Goal: Obtain resource: Download file/media

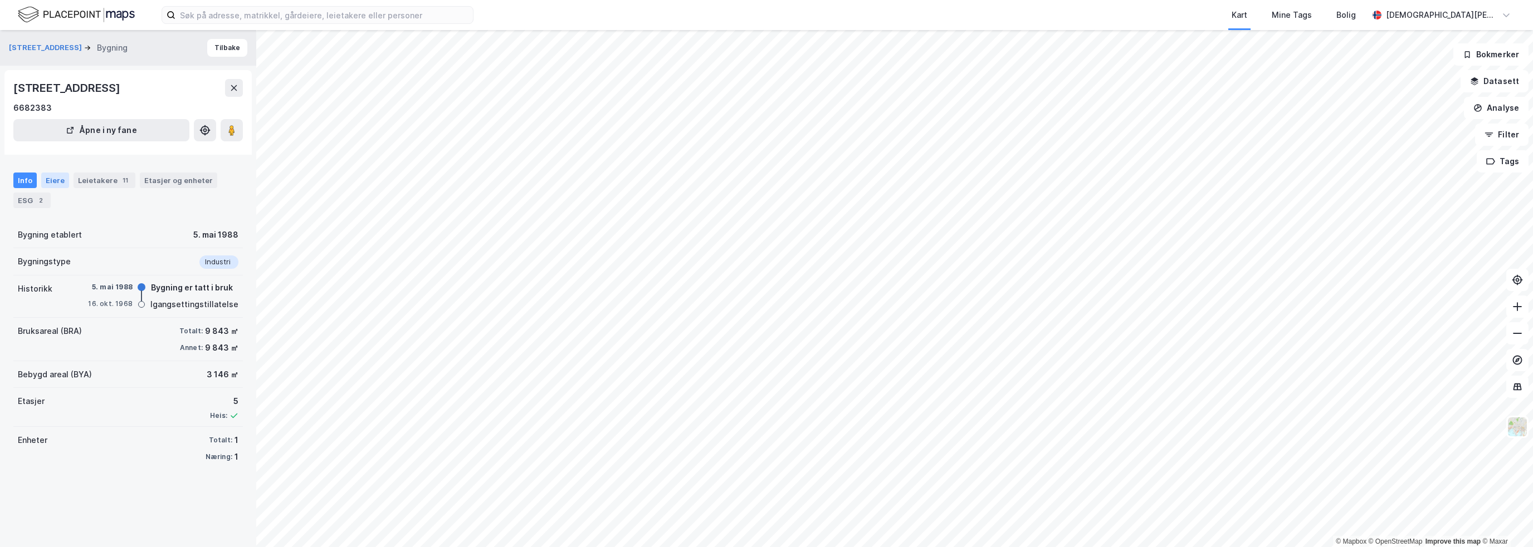
click at [56, 180] on div "Eiere" at bounding box center [55, 181] width 28 height 16
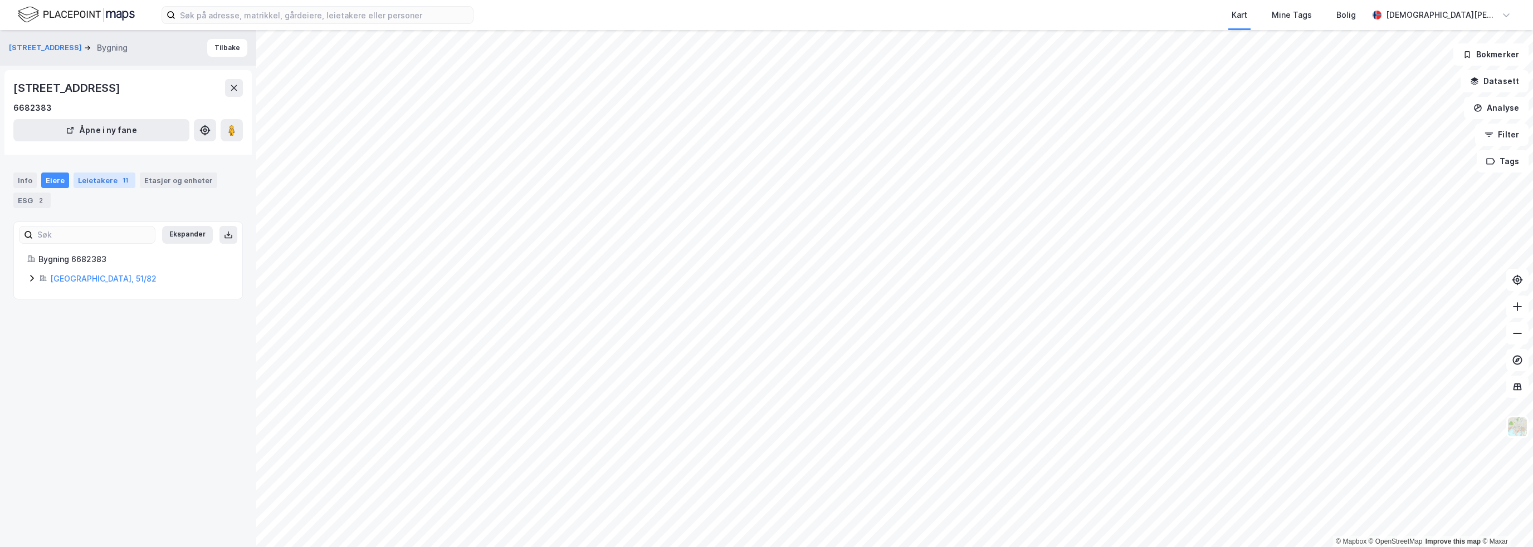
click at [109, 179] on div "Leietakere 11" at bounding box center [105, 181] width 62 height 16
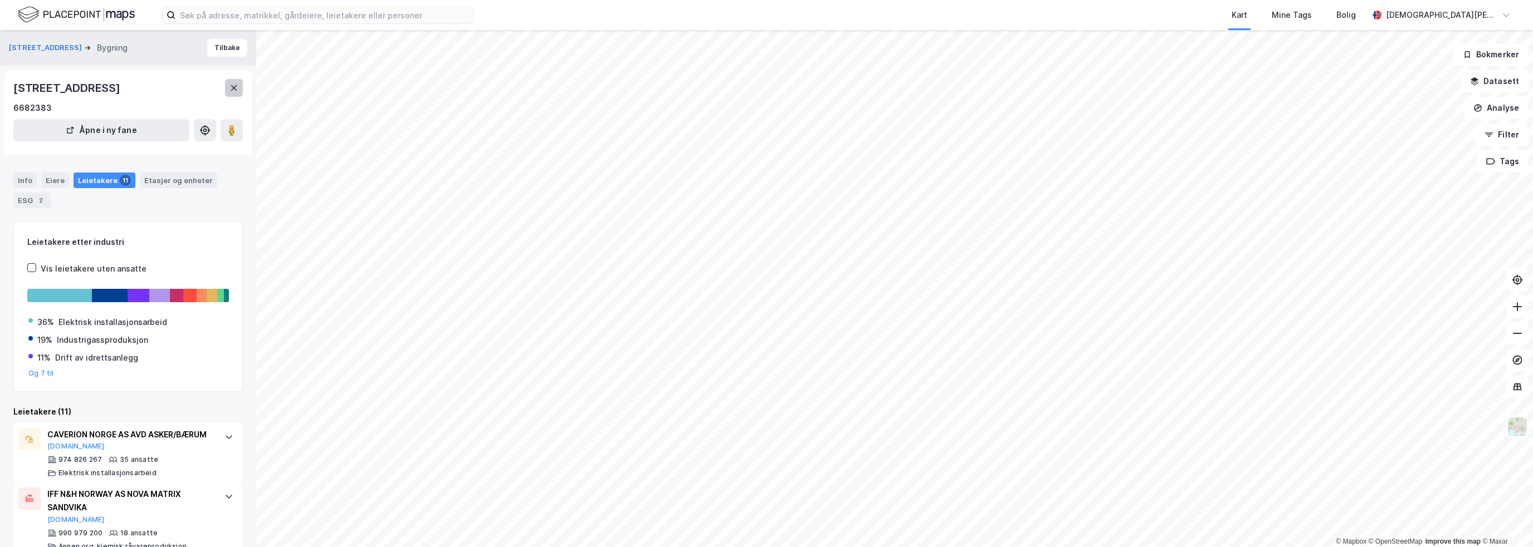
click at [232, 85] on icon at bounding box center [233, 88] width 9 height 9
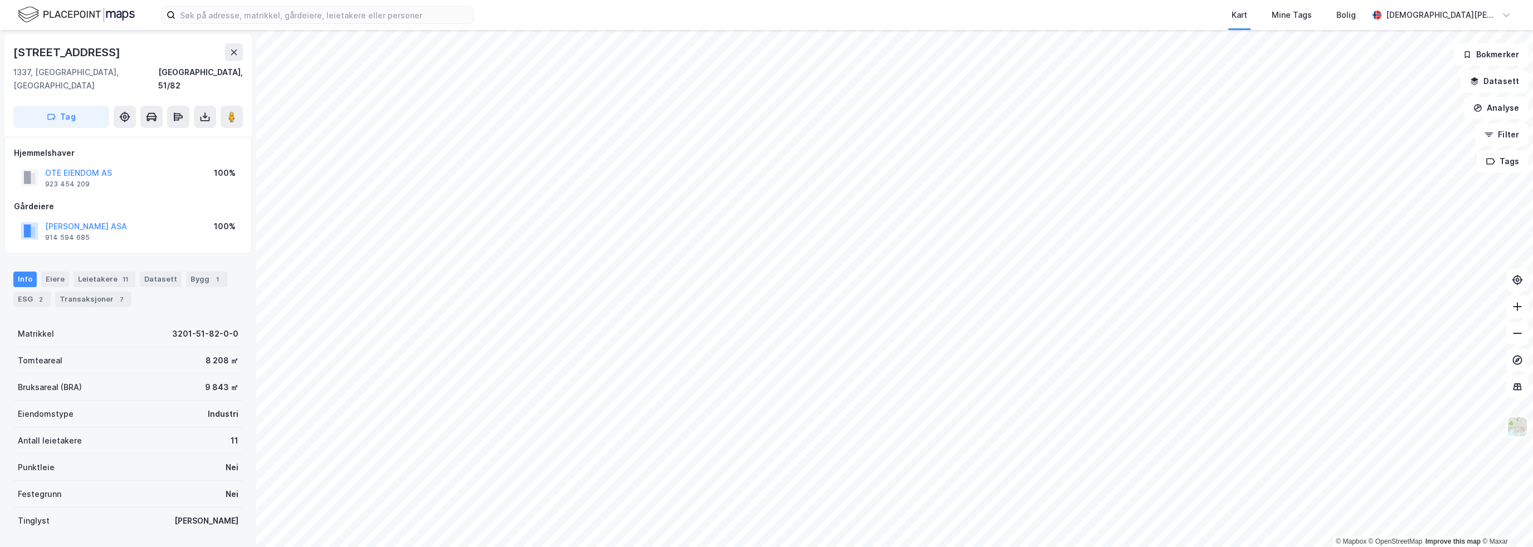
scroll to position [3, 0]
click at [0, 0] on button "OTE EIENDOM AS" at bounding box center [0, 0] width 0 height 0
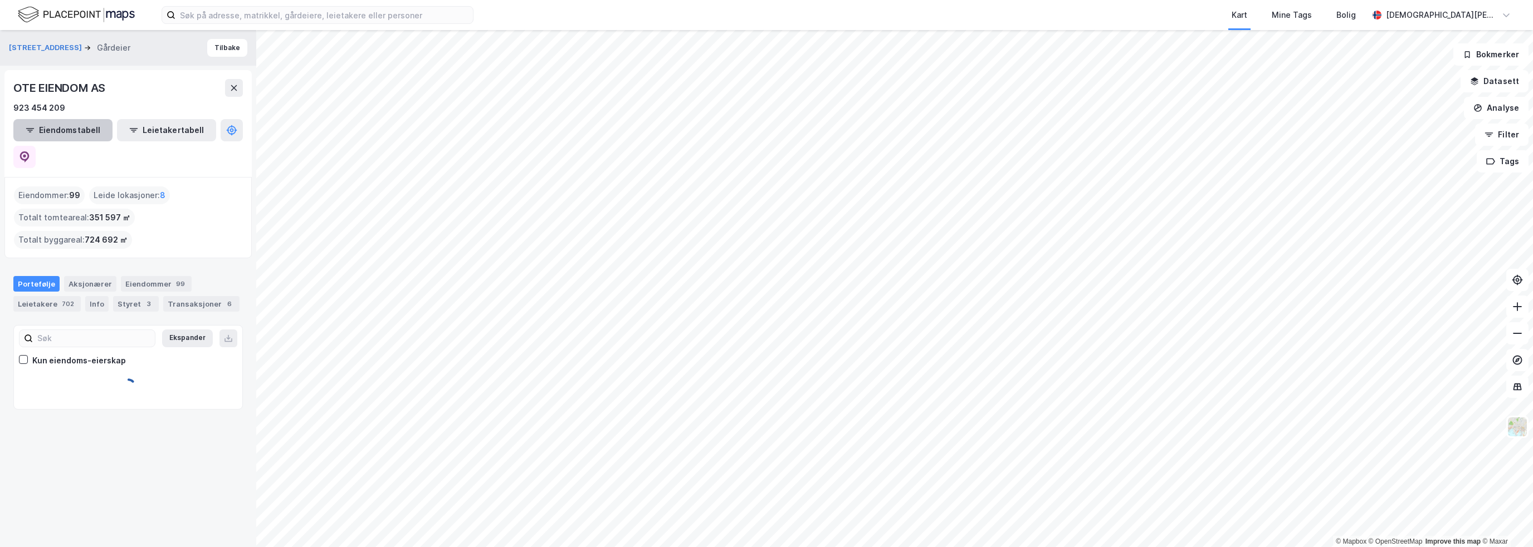
click at [65, 130] on button "Eiendomstabell" at bounding box center [62, 130] width 99 height 22
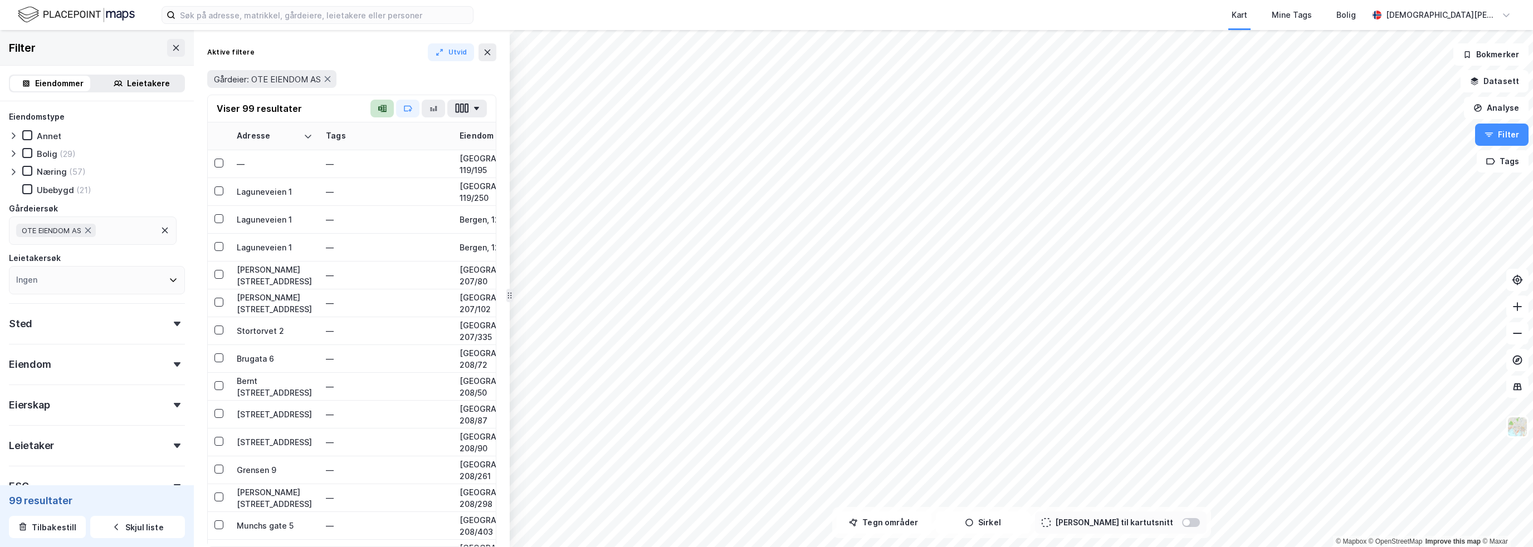
click at [388, 106] on button "button" at bounding box center [381, 109] width 23 height 18
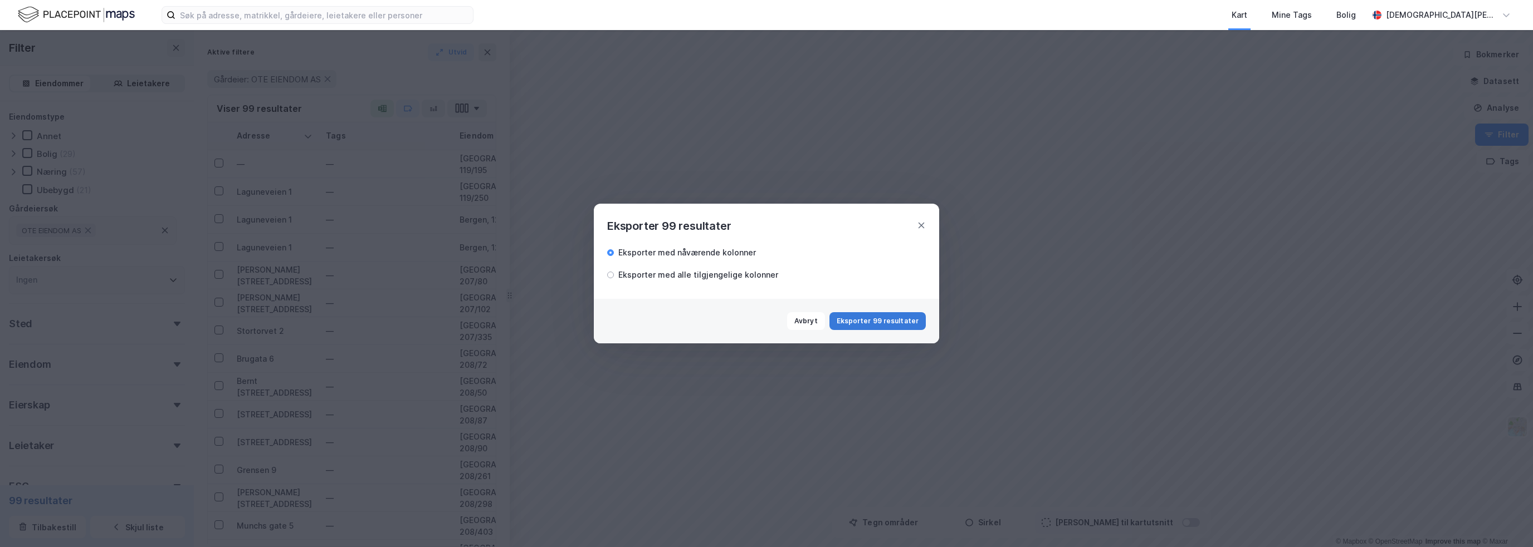
click at [765, 321] on button "Eksporter 99 resultater" at bounding box center [877, 321] width 96 height 18
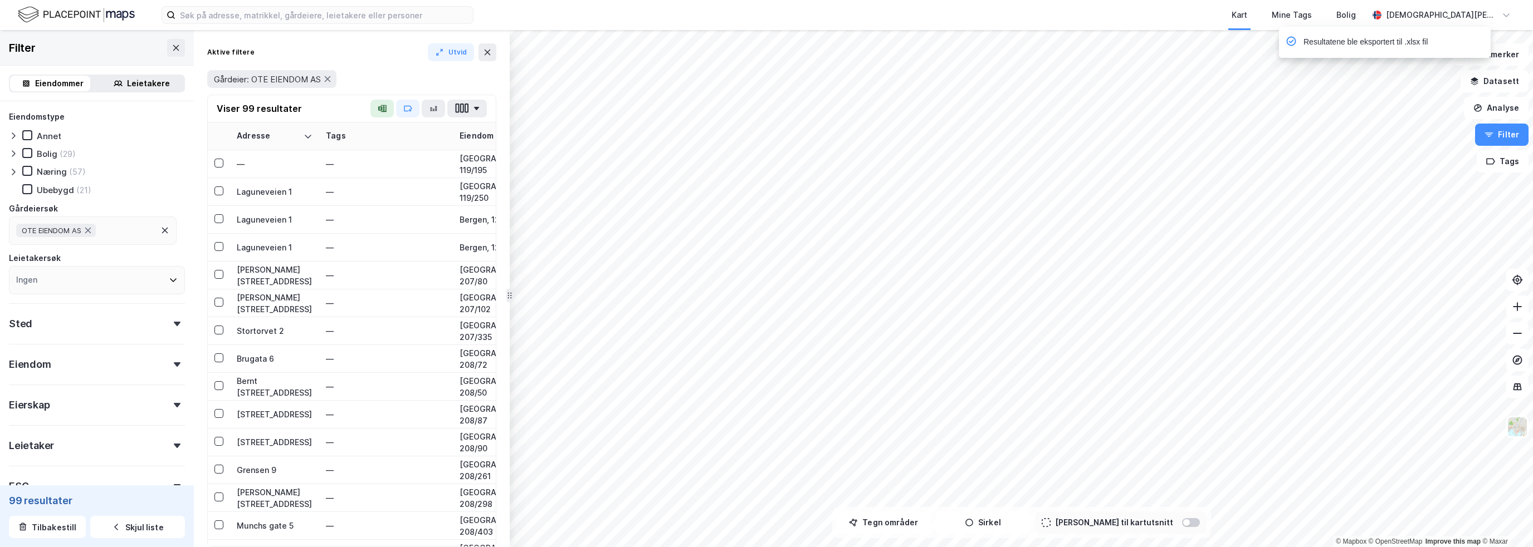
click at [765, 41] on div "Resultatene ble eksportert til .xlsx fil" at bounding box center [1365, 42] width 124 height 13
click at [765, 42] on div "Resultatene ble eksportert til .xlsx fil" at bounding box center [1365, 42] width 124 height 13
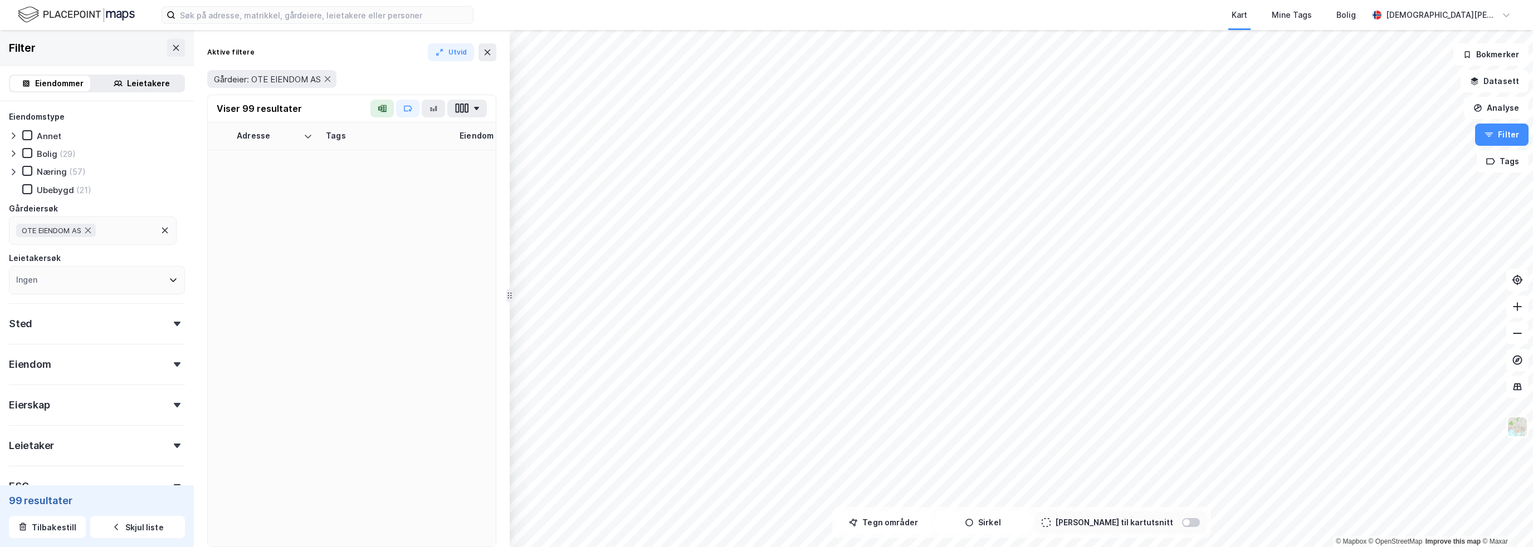
scroll to position [1059, 0]
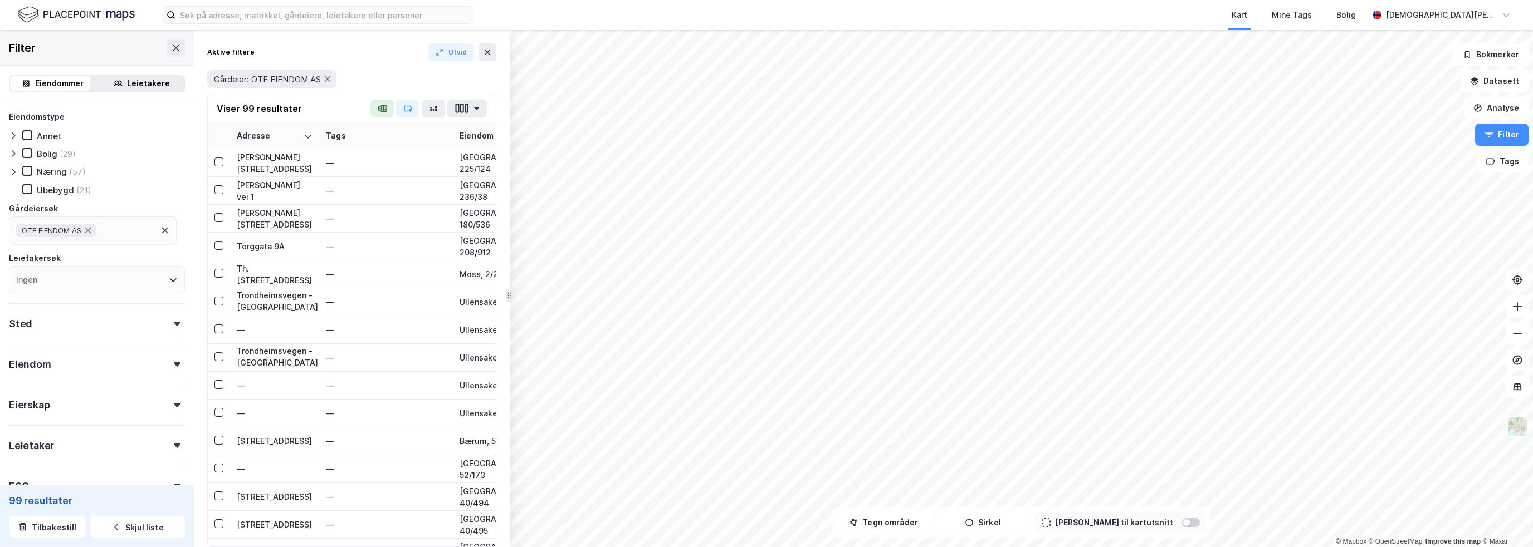
drag, startPoint x: 66, startPoint y: 93, endPoint x: 105, endPoint y: 82, distance: 40.4
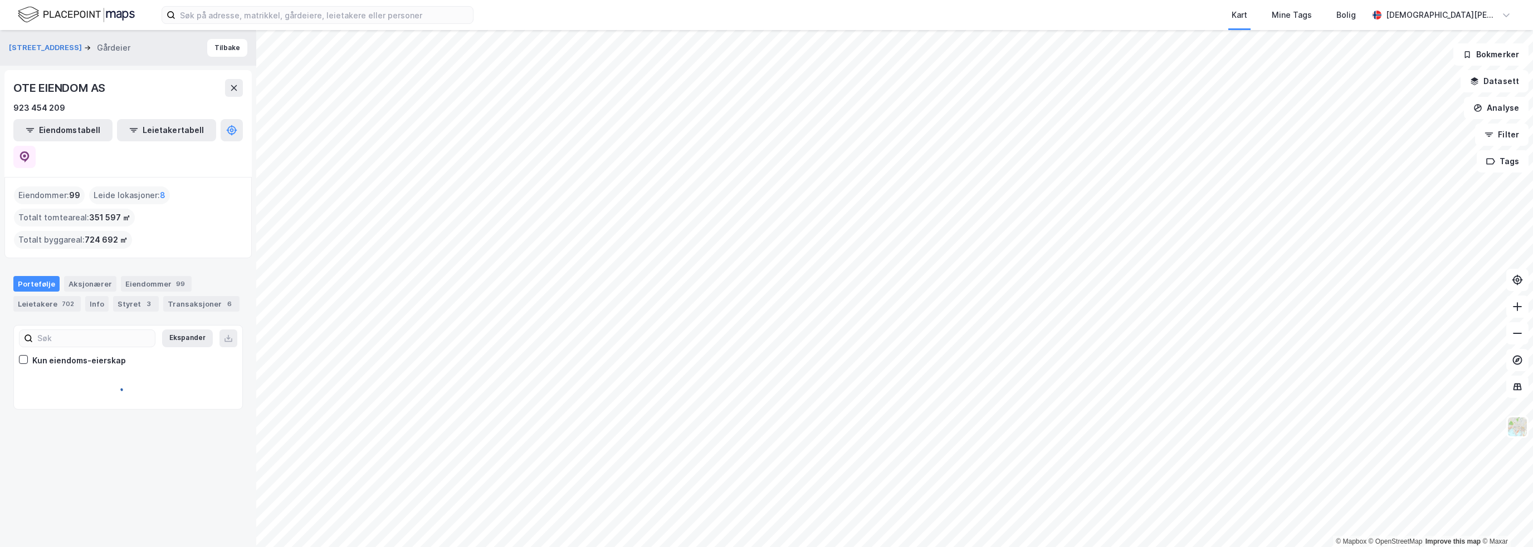
click at [165, 47] on div "© Mapbox © OpenStreetMap Improve this map © Maxar [STREET_ADDRESS] Gårdeier Til…" at bounding box center [766, 288] width 1533 height 517
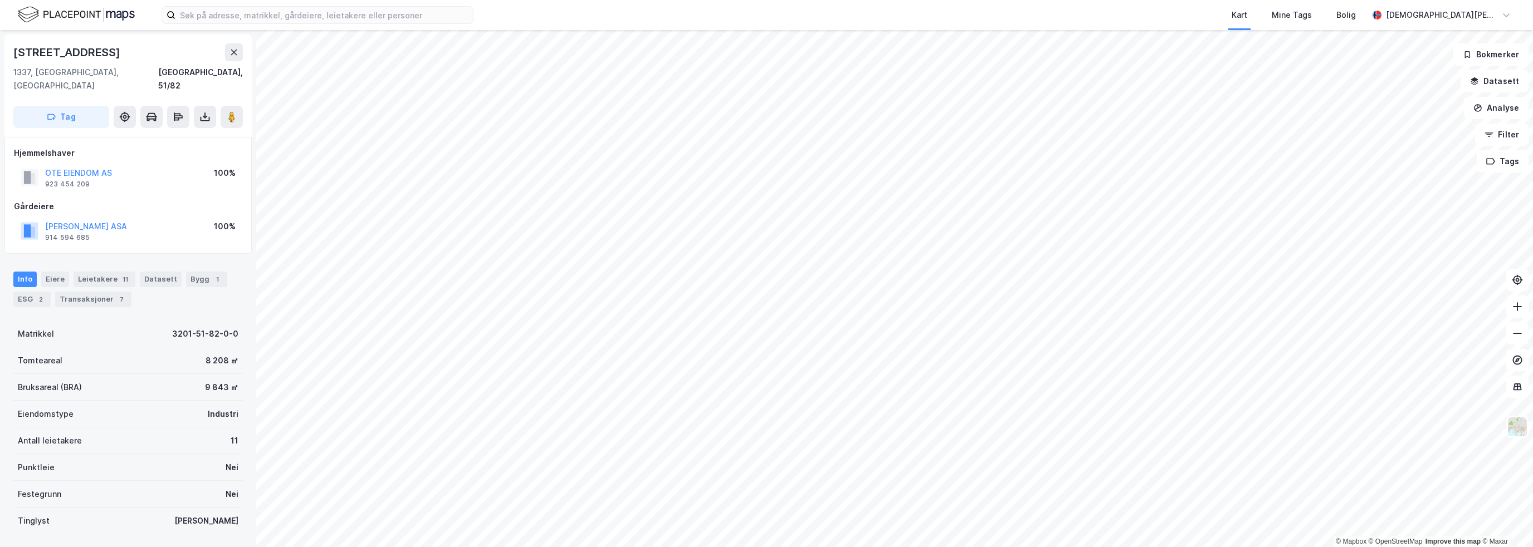
scroll to position [3, 0]
click at [27, 289] on div "ESG 2" at bounding box center [31, 297] width 37 height 16
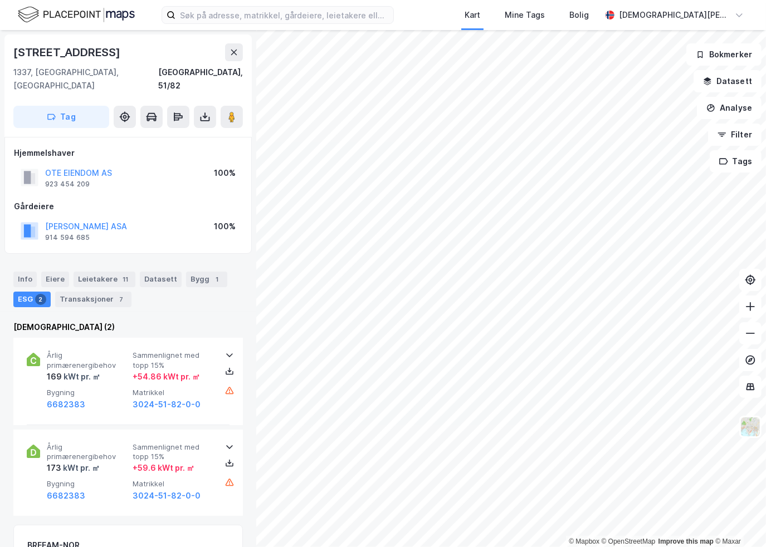
click at [180, 57] on div "[STREET_ADDRESS]" at bounding box center [127, 52] width 229 height 18
click at [165, 51] on div "[STREET_ADDRESS]" at bounding box center [127, 52] width 229 height 18
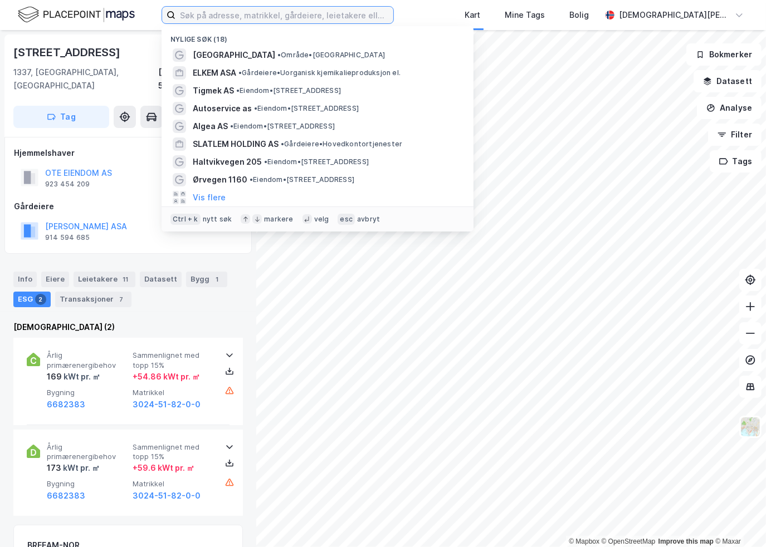
click at [224, 18] on input at bounding box center [284, 15] width 218 height 17
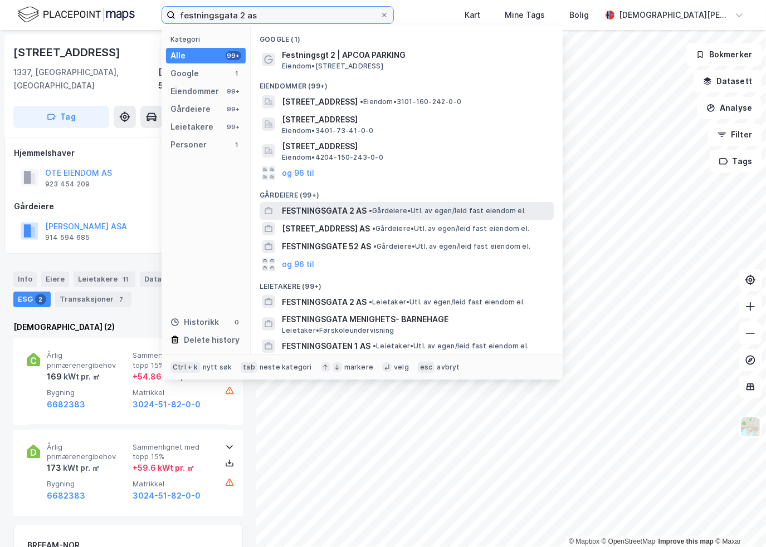
type input "festningsgata 2 as"
click at [310, 209] on span "FESTNINGSGATA 2 AS" at bounding box center [324, 210] width 85 height 13
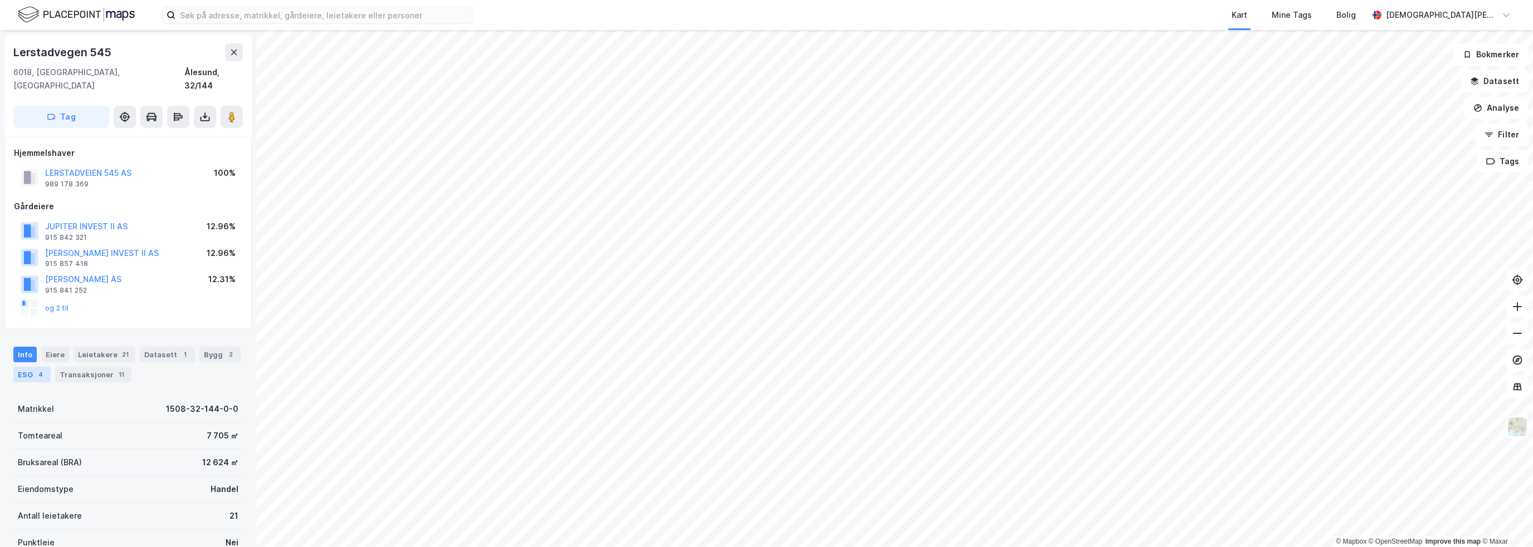
click at [28, 367] on div "ESG 4" at bounding box center [31, 375] width 37 height 16
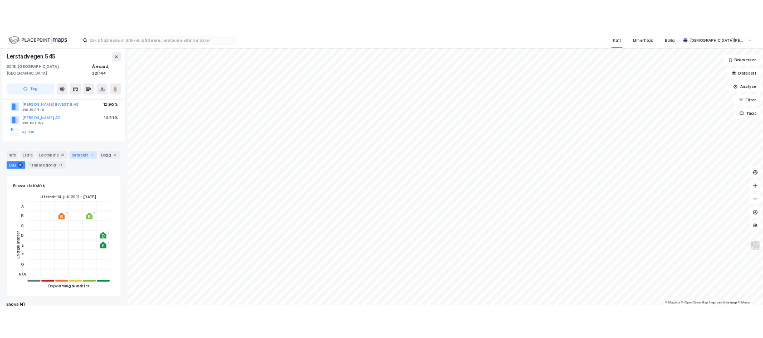
scroll to position [111, 0]
